Goal: Check status: Check status

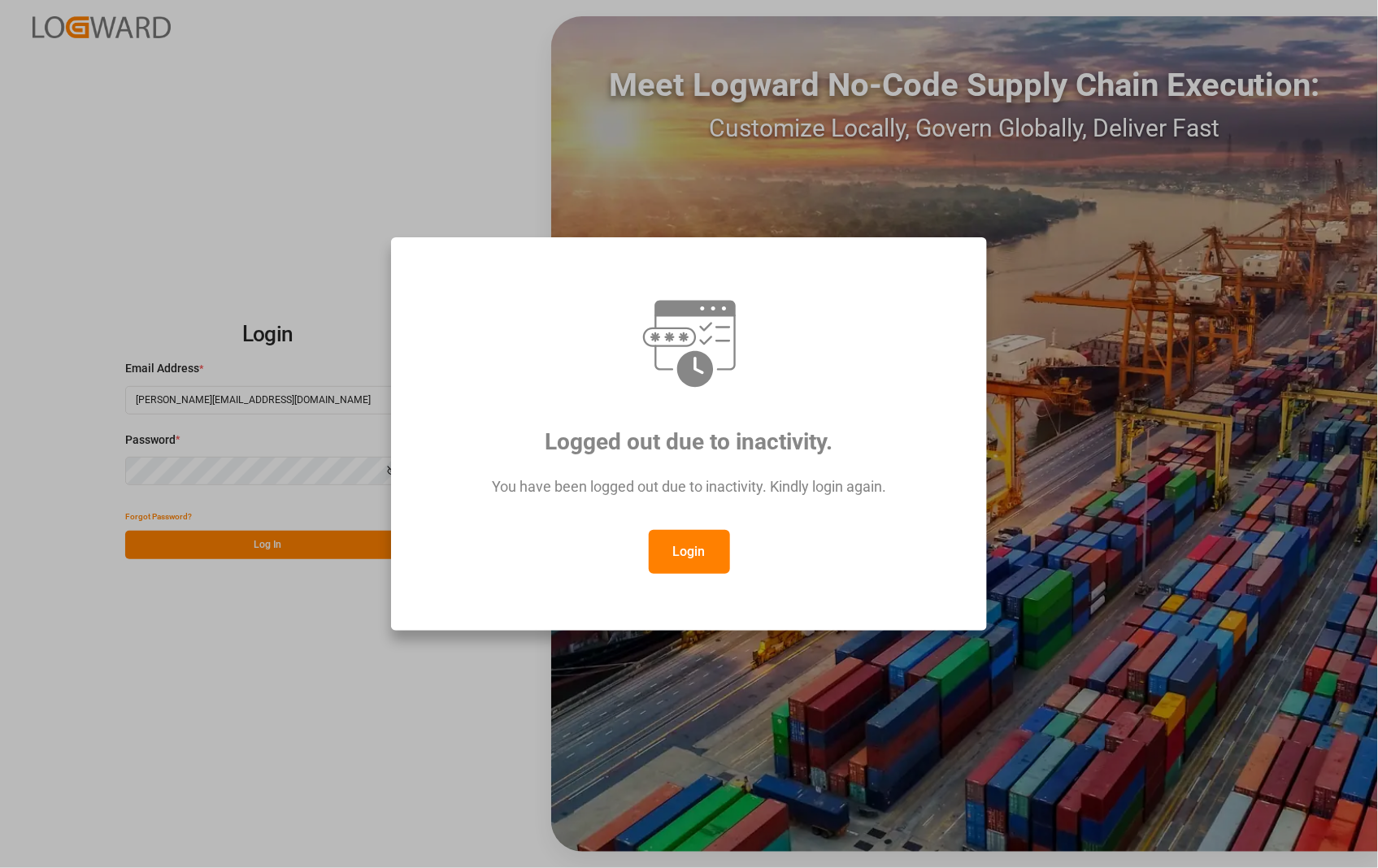
click at [660, 550] on button "Login" at bounding box center [689, 551] width 81 height 44
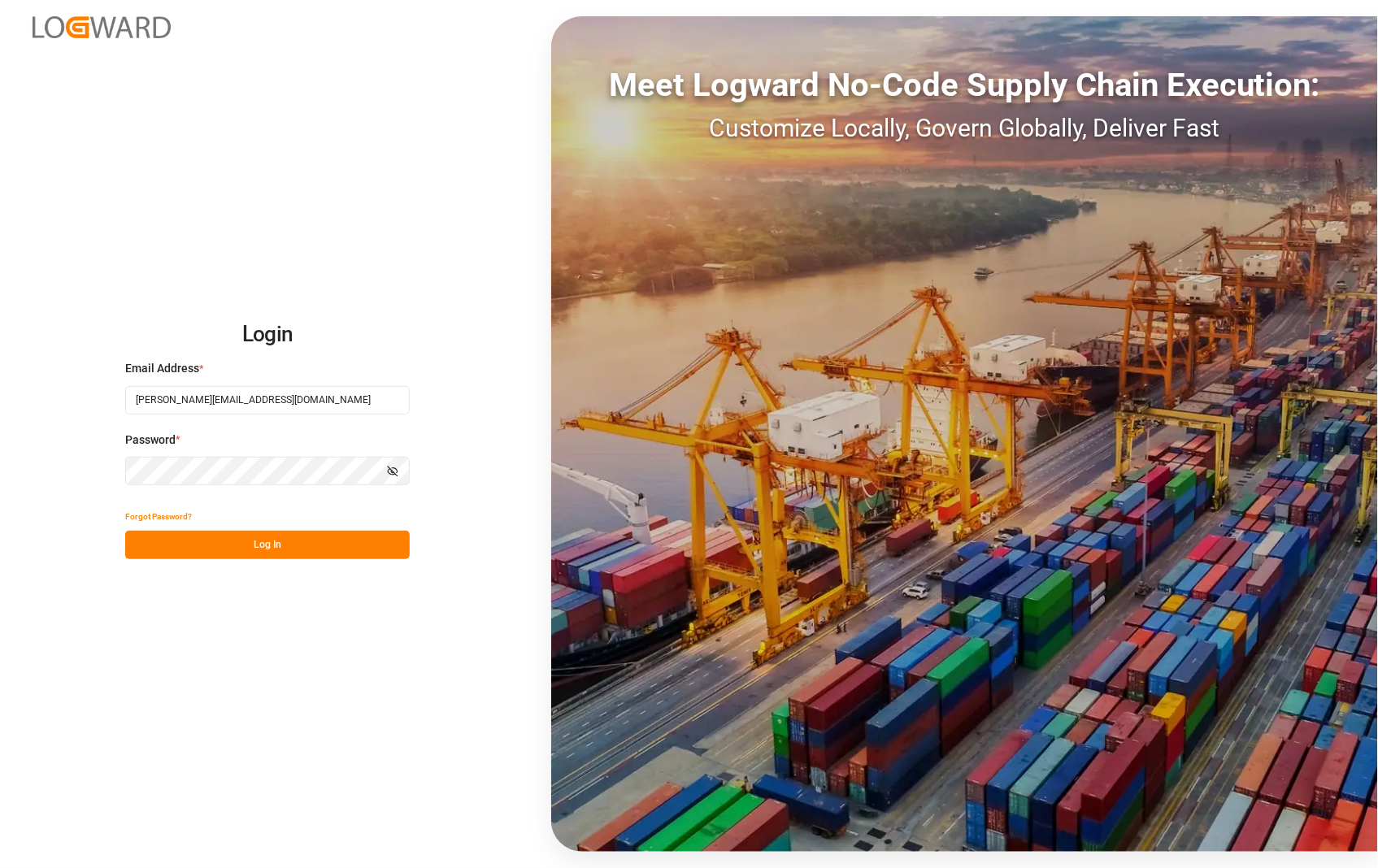
click at [263, 534] on button "Log In" at bounding box center [267, 544] width 285 height 28
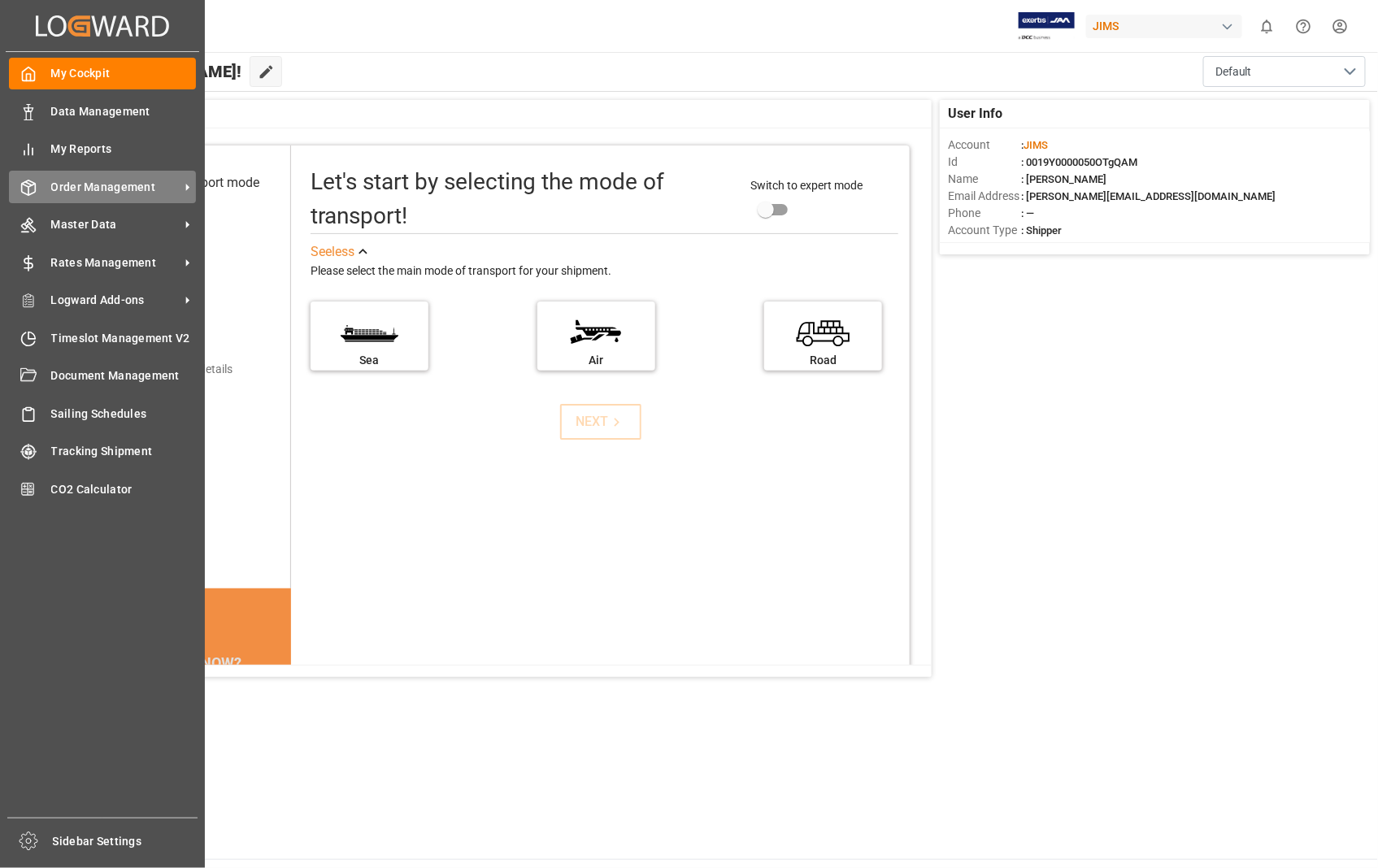
click at [115, 184] on span "Order Management" at bounding box center [116, 187] width 129 height 18
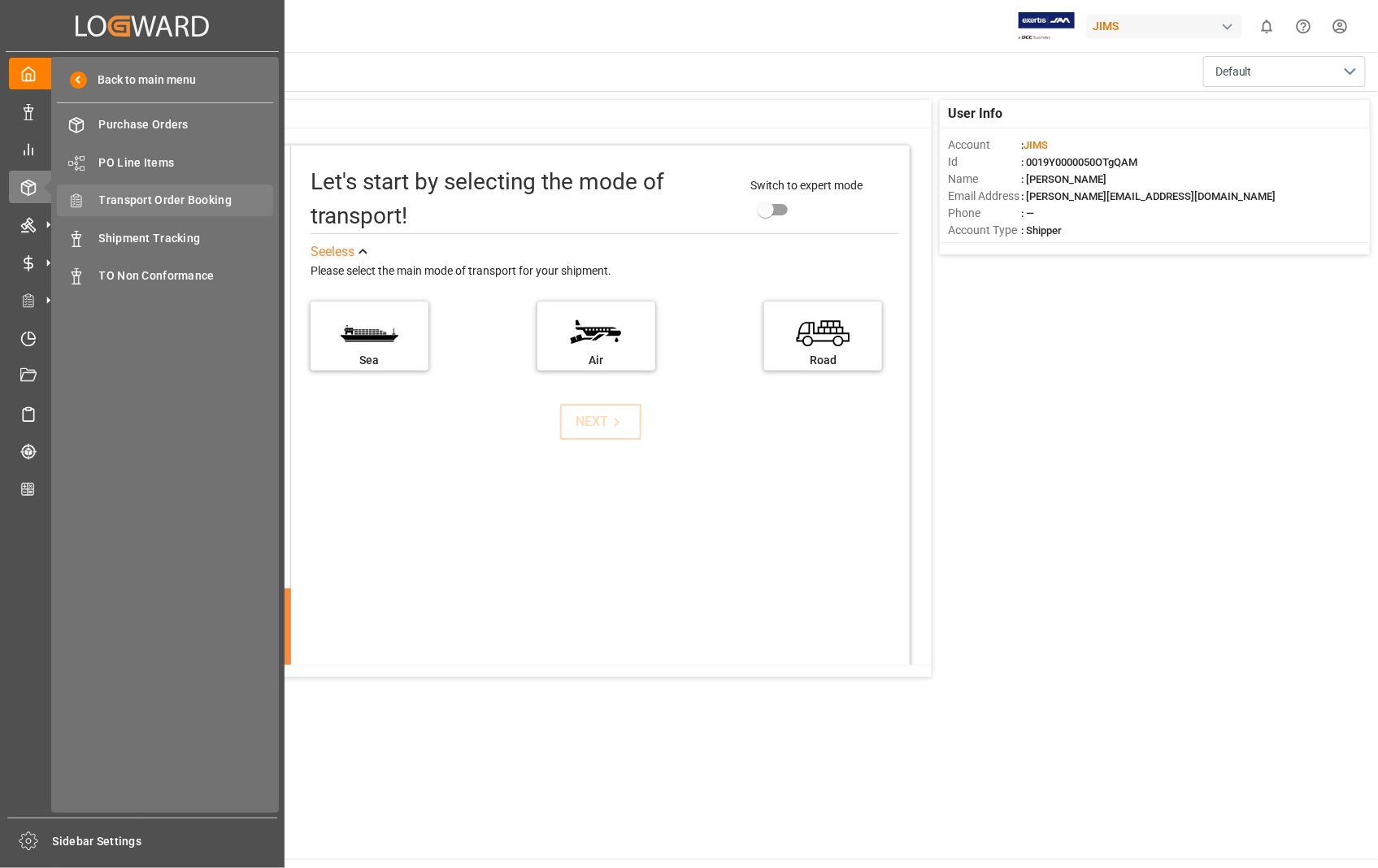
click at [208, 203] on span "Transport Order Booking" at bounding box center [186, 201] width 175 height 18
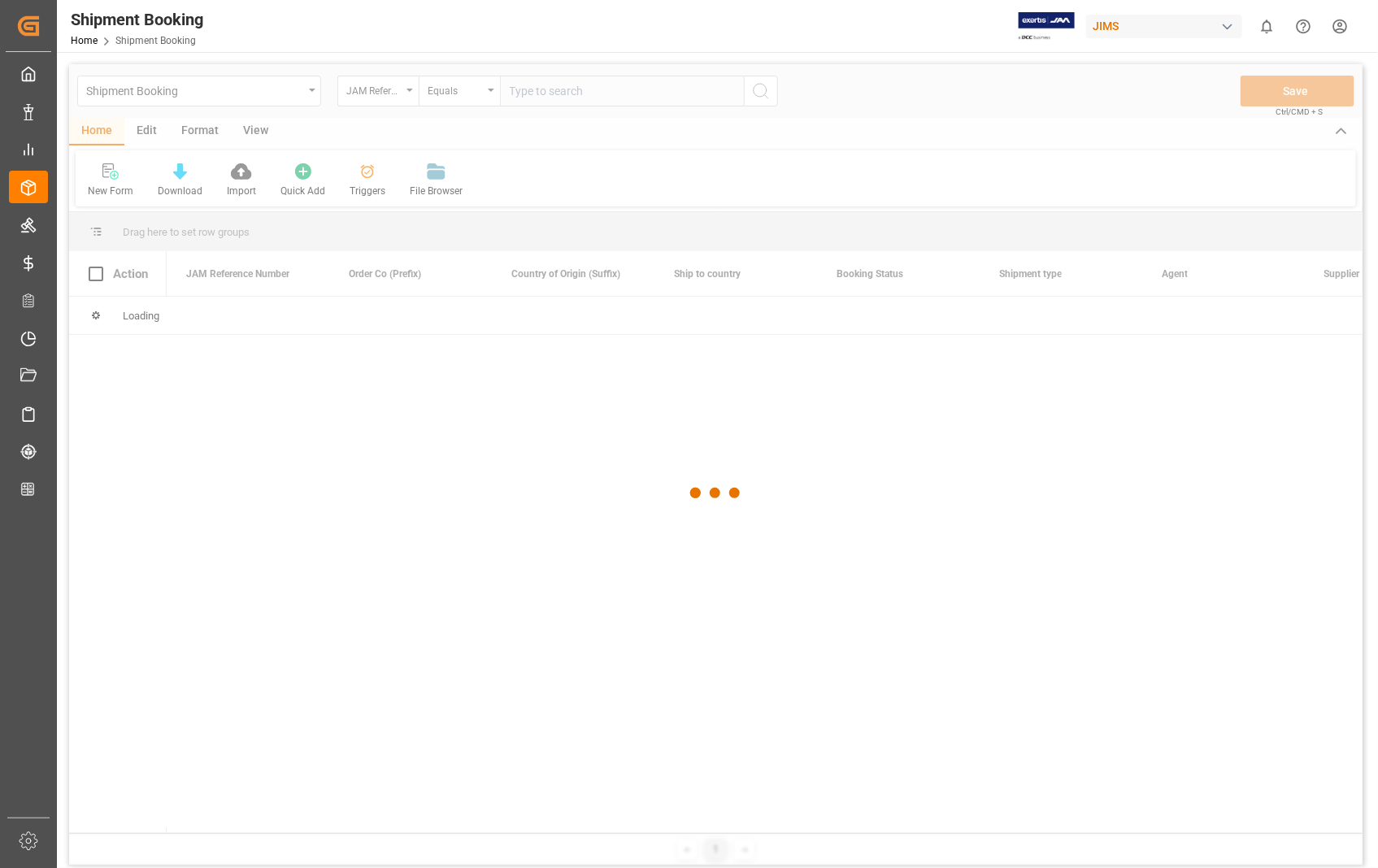
click at [636, 85] on div at bounding box center [716, 493] width 1293 height 858
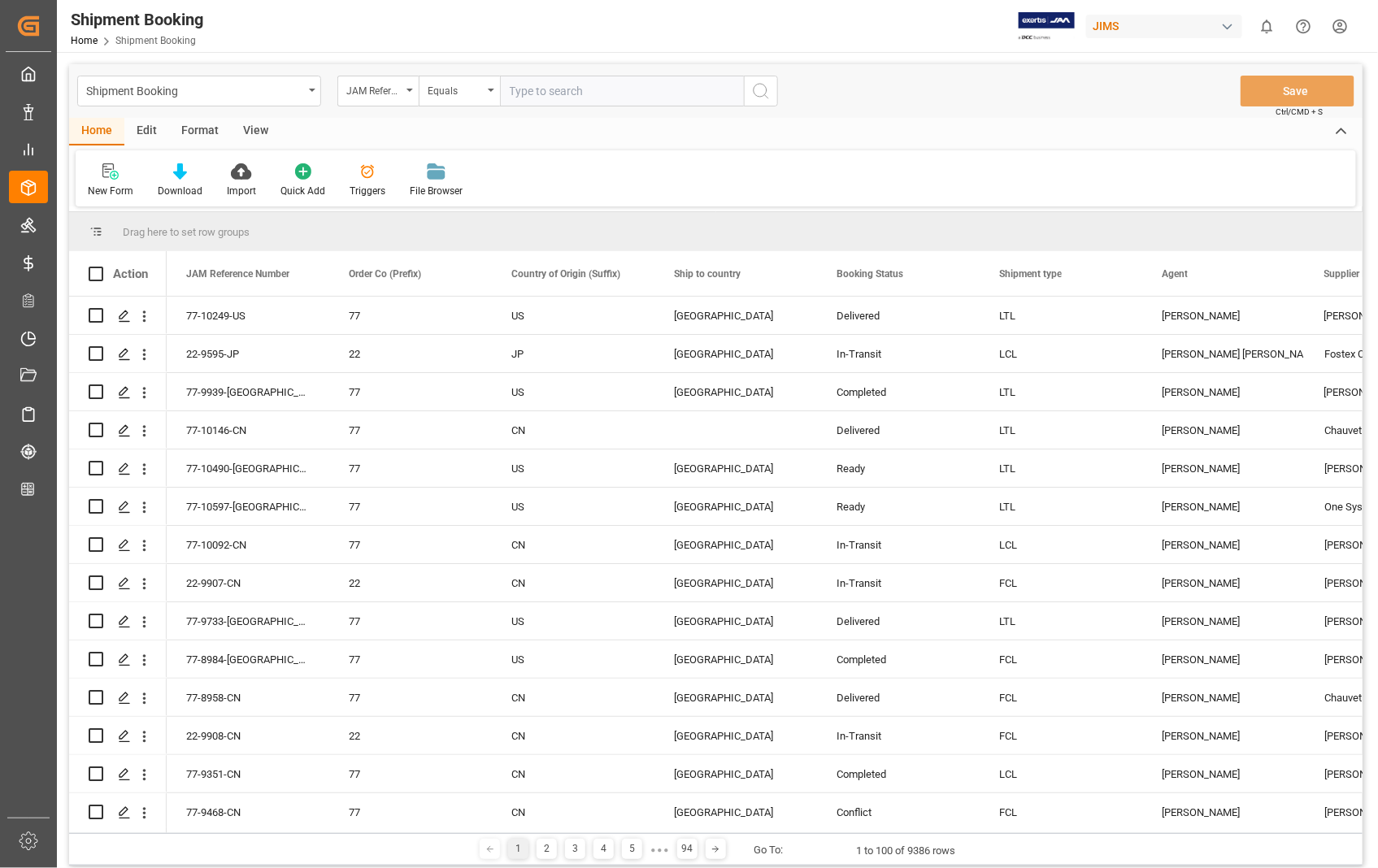
click at [622, 87] on input "text" at bounding box center [622, 92] width 244 height 31
paste input "22-10529-[GEOGRAPHIC_DATA]"
type input "22-10529-[GEOGRAPHIC_DATA]"
click at [758, 91] on icon "search button" at bounding box center [761, 91] width 20 height 20
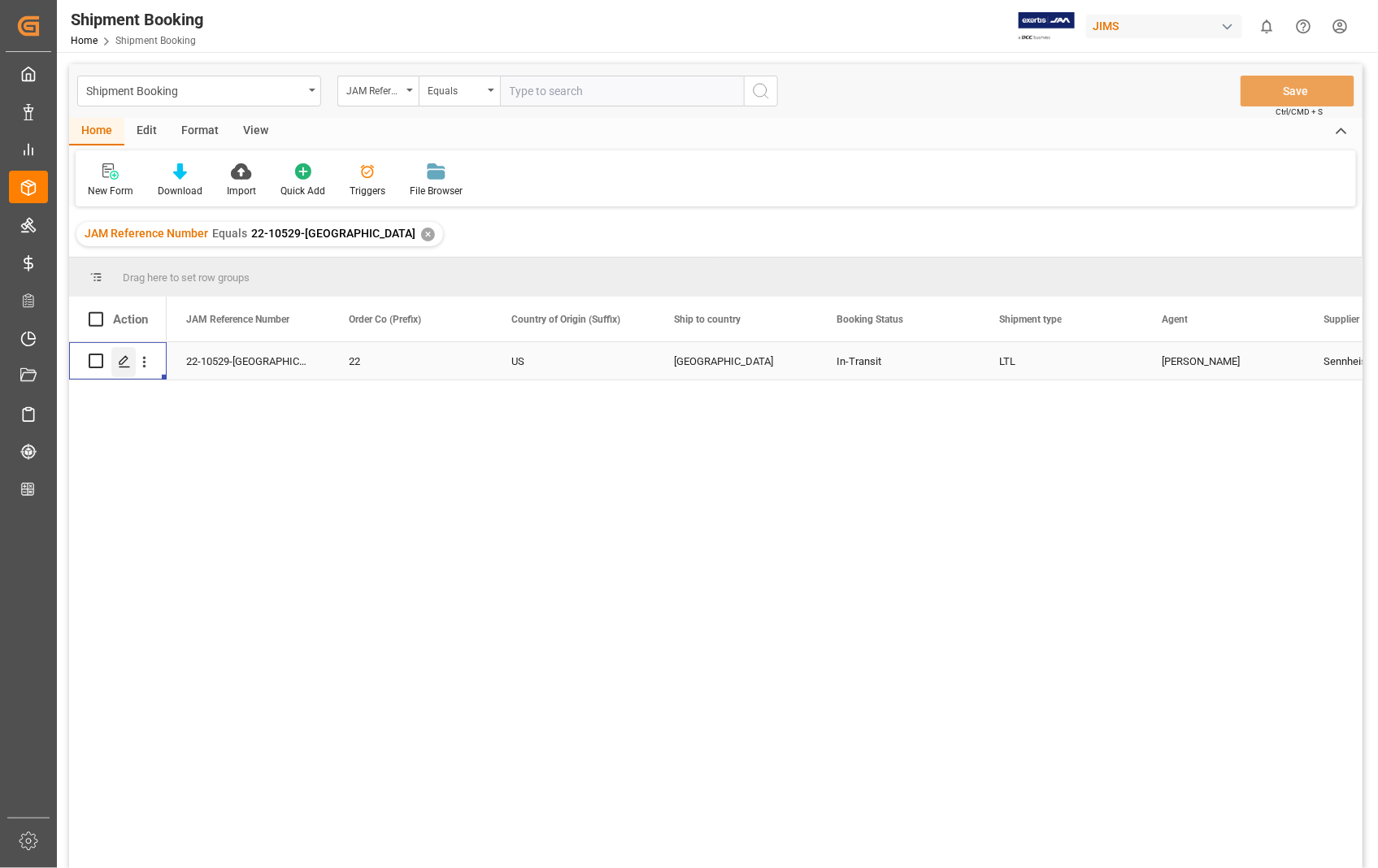
click at [123, 364] on icon "Press SPACE to select this row." at bounding box center [124, 361] width 13 height 13
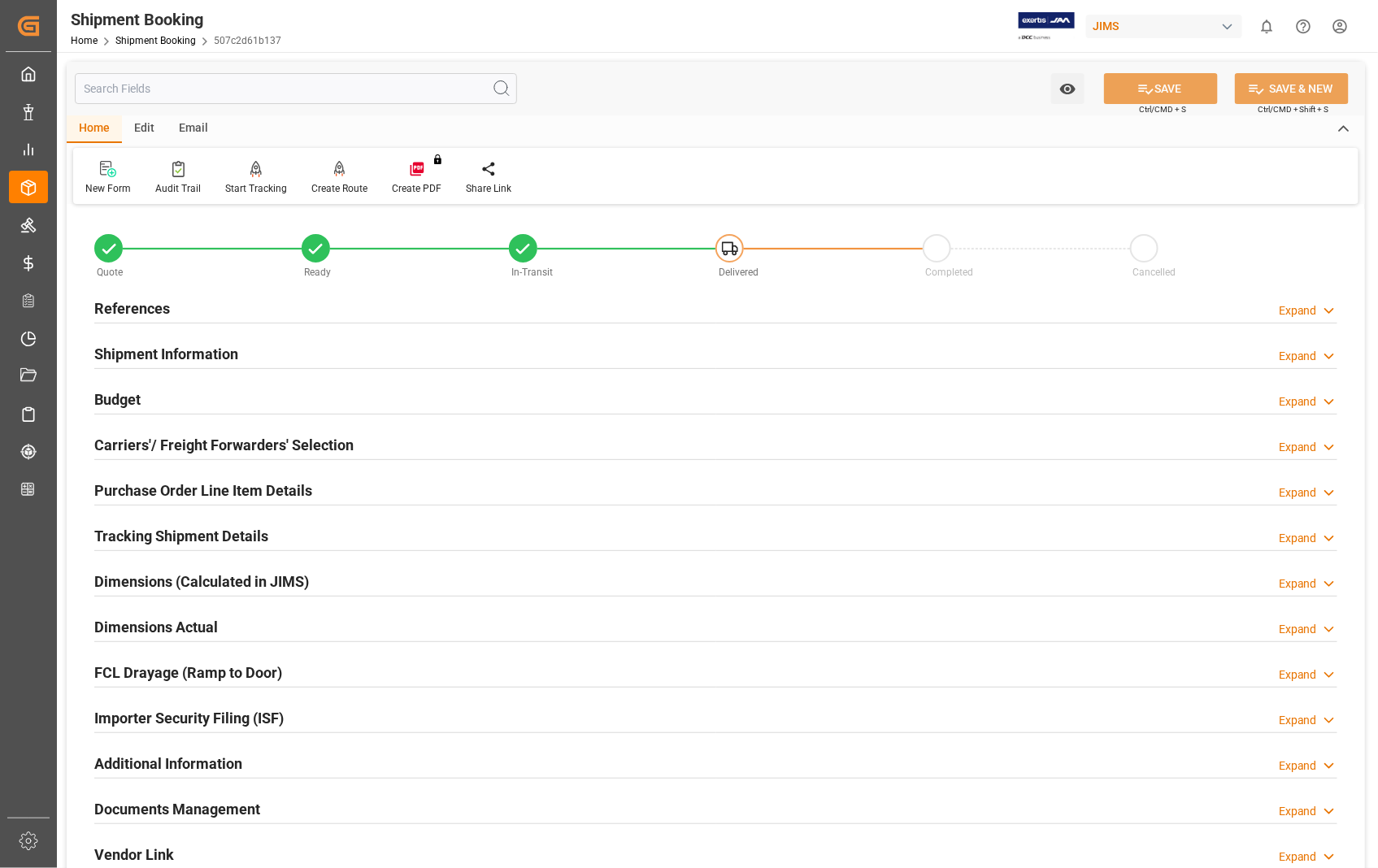
click at [213, 813] on h2 "Documents Management" at bounding box center [177, 809] width 166 height 22
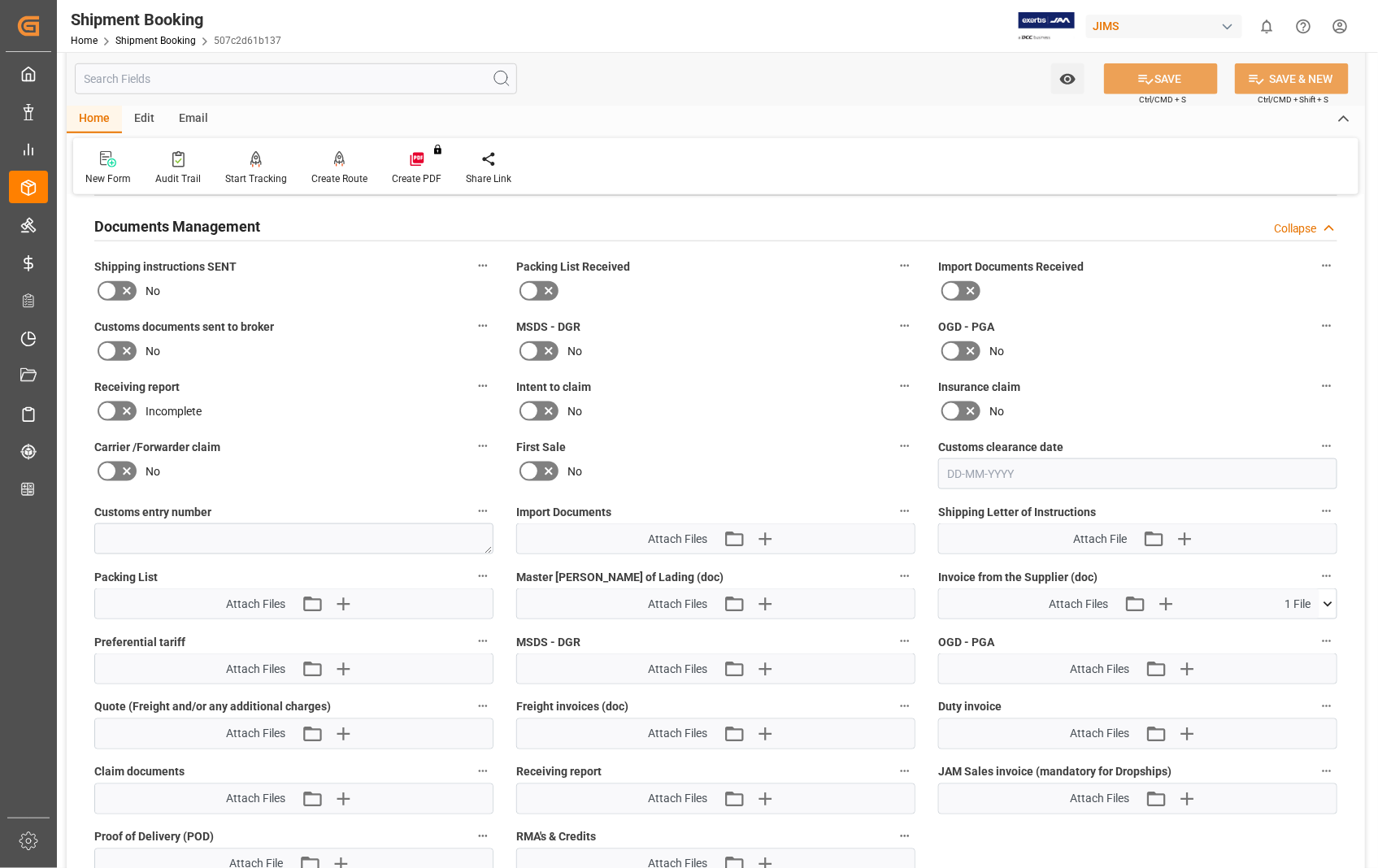
scroll to position [632, 0]
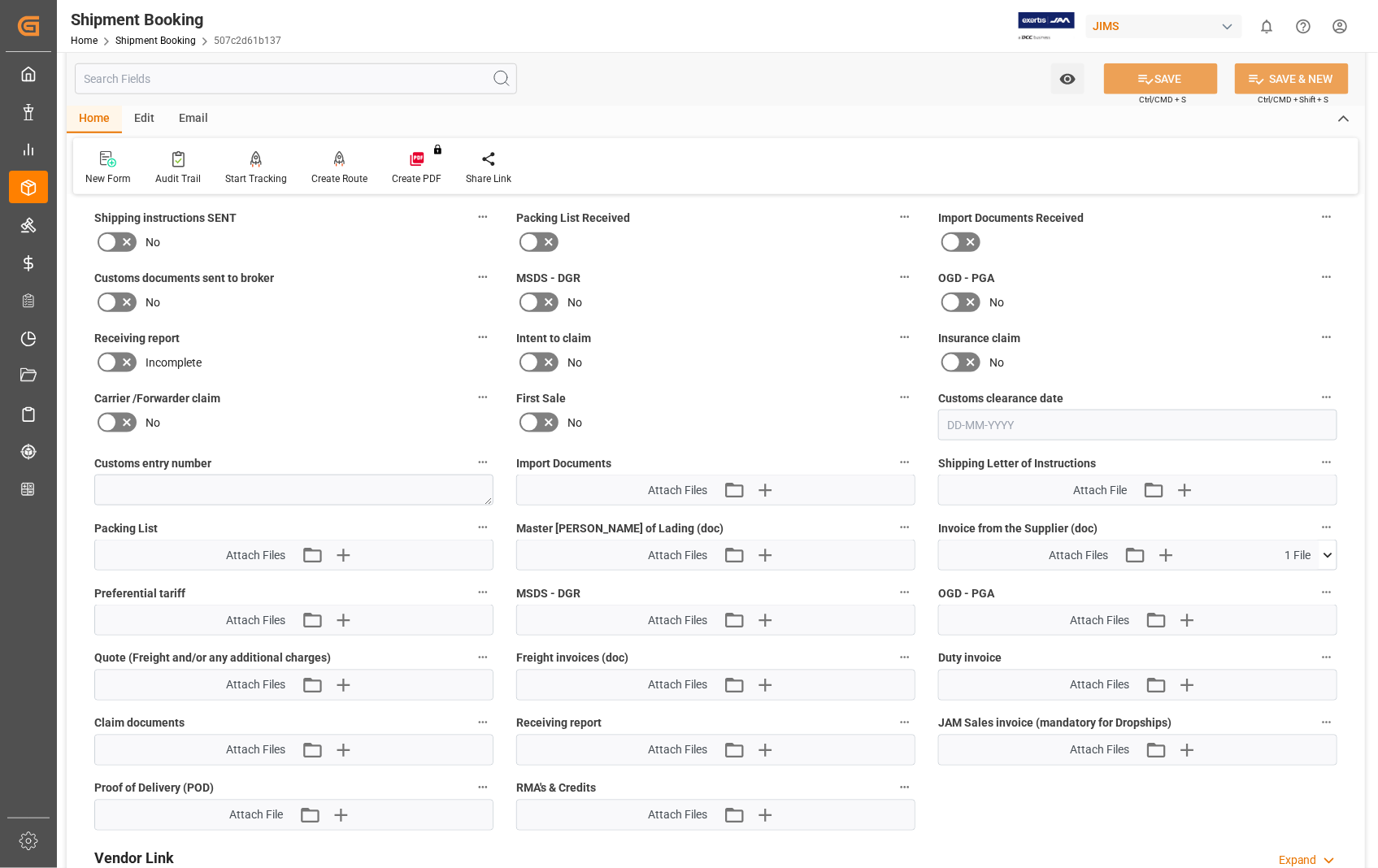
click at [1328, 553] on icon at bounding box center [1327, 555] width 9 height 5
click at [1291, 586] on icon at bounding box center [1284, 585] width 13 height 13
